Goal: Transaction & Acquisition: Purchase product/service

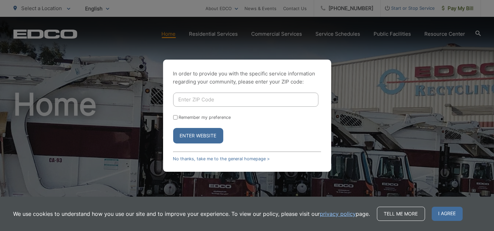
click at [206, 98] on input "Enter ZIP Code" at bounding box center [245, 100] width 145 height 14
click at [209, 99] on input "921" at bounding box center [245, 100] width 145 height 14
type input "92104"
click at [173, 128] on button "Enter Website" at bounding box center [198, 135] width 50 height 15
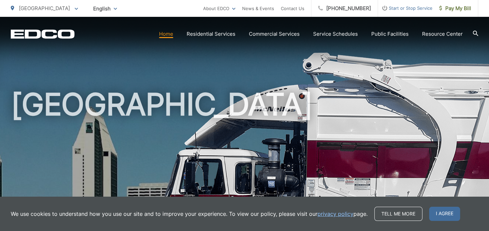
click at [446, 208] on span "I agree" at bounding box center [444, 214] width 31 height 14
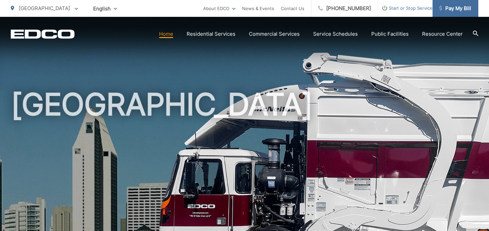
click at [438, 6] on link "Pay My Bill" at bounding box center [456, 8] width 46 height 17
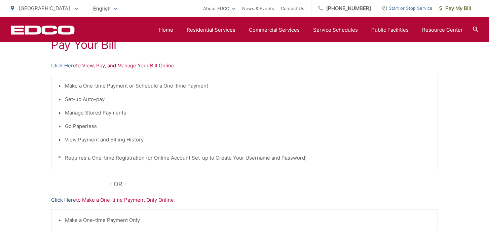
scroll to position [67, 0]
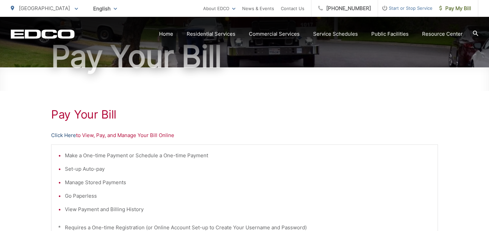
click at [68, 135] on link "Click Here" at bounding box center [63, 135] width 25 height 8
